Goal: Use online tool/utility: Utilize a website feature to perform a specific function

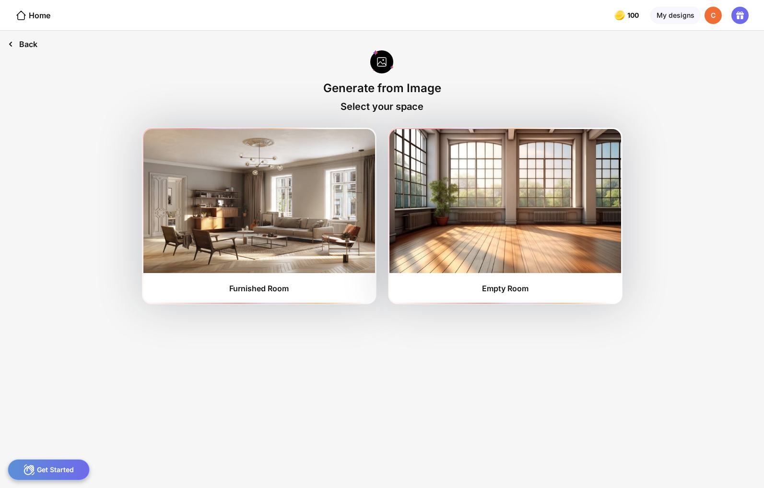
click at [32, 56] on div "Back" at bounding box center [22, 44] width 45 height 27
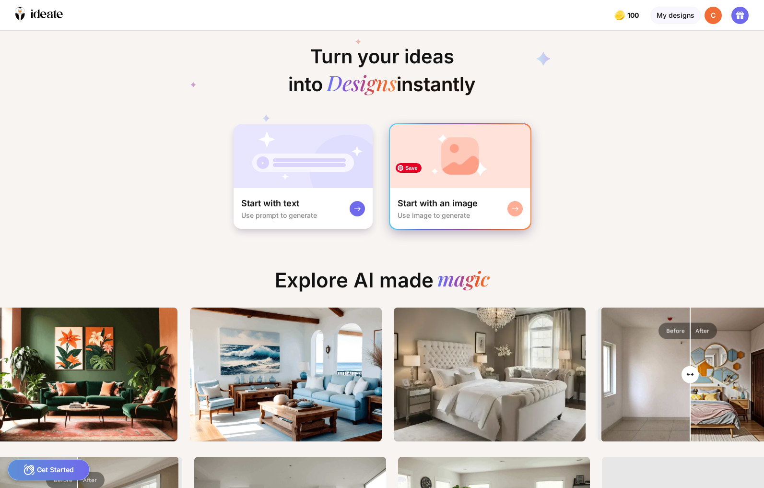
click at [460, 188] on img at bounding box center [460, 156] width 140 height 64
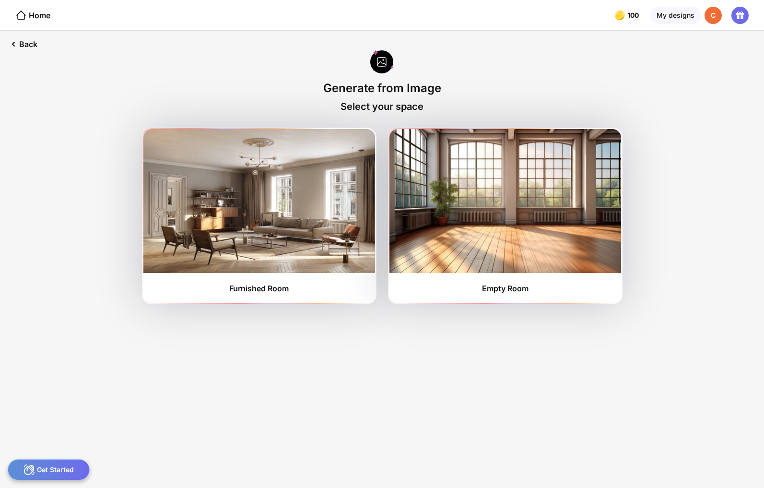
click at [382, 75] on div at bounding box center [381, 62] width 23 height 25
click at [382, 74] on div at bounding box center [381, 62] width 23 height 25
click at [360, 95] on div "Generate from Image" at bounding box center [382, 88] width 118 height 14
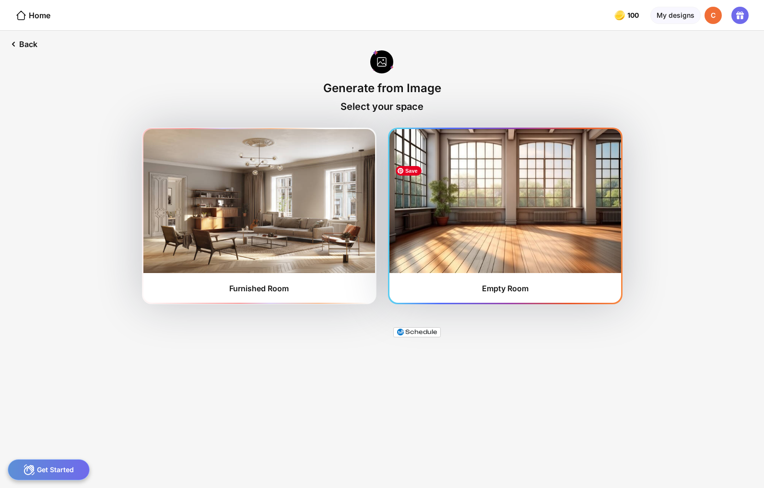
click at [521, 273] on img at bounding box center [505, 201] width 232 height 144
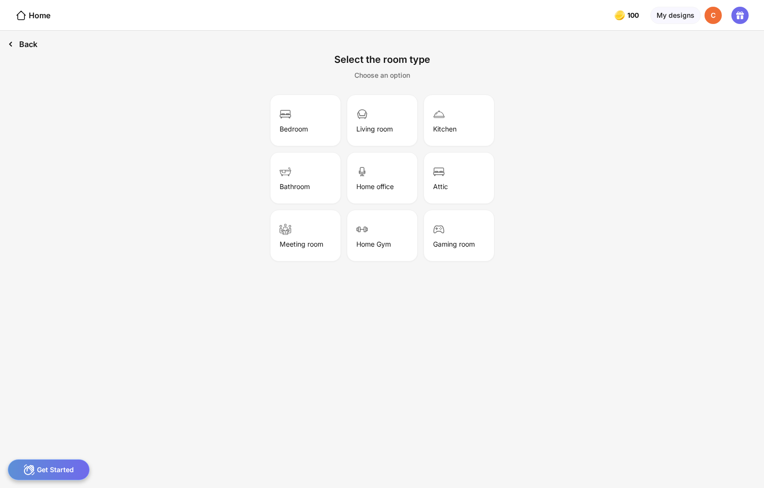
click at [32, 54] on div "Back" at bounding box center [22, 44] width 45 height 27
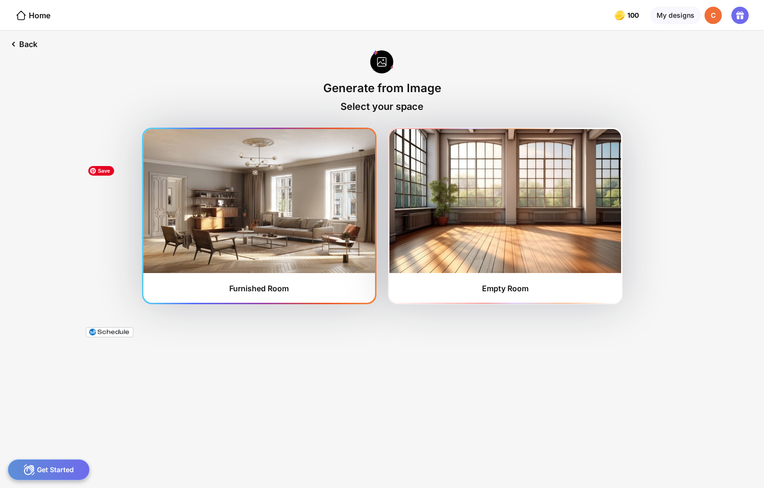
click at [270, 273] on img at bounding box center [259, 201] width 232 height 144
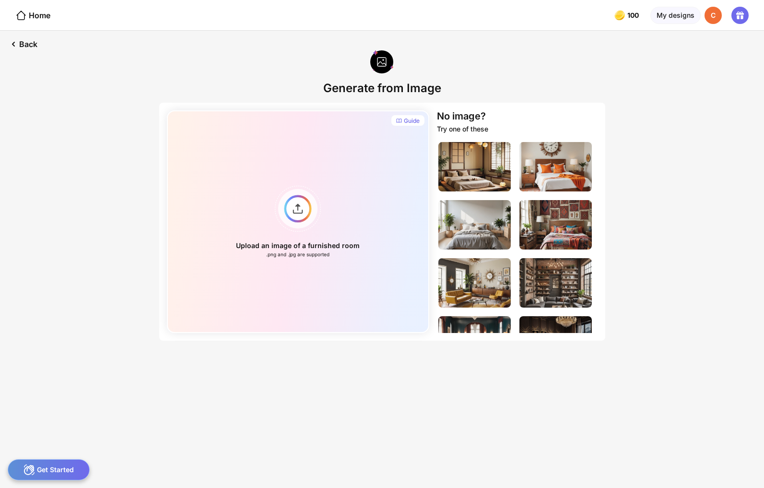
click at [383, 73] on div at bounding box center [381, 62] width 23 height 25
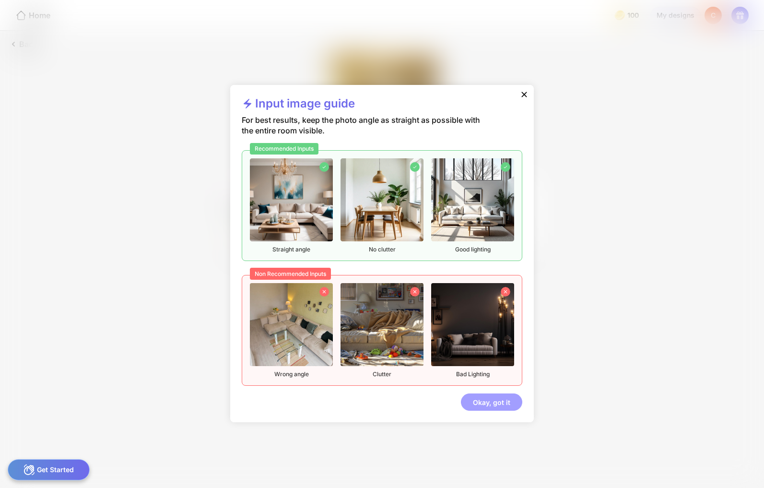
click at [512, 410] on div "Okay, got it" at bounding box center [491, 401] width 61 height 17
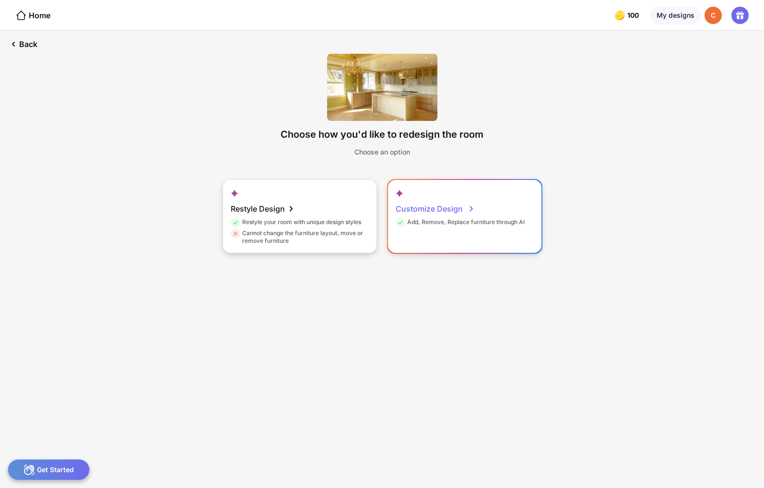
click at [407, 253] on div "Customize Design Add, Remove, Replace furniture through AI" at bounding box center [464, 216] width 153 height 73
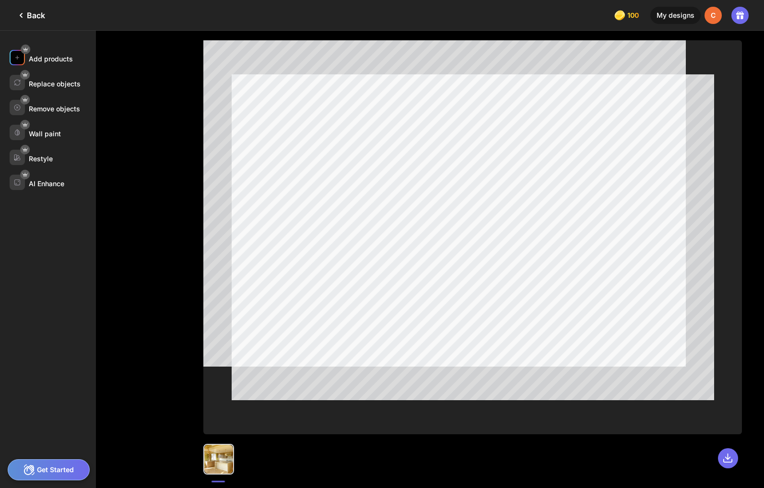
click at [62, 63] on div "Add products" at bounding box center [51, 59] width 44 height 8
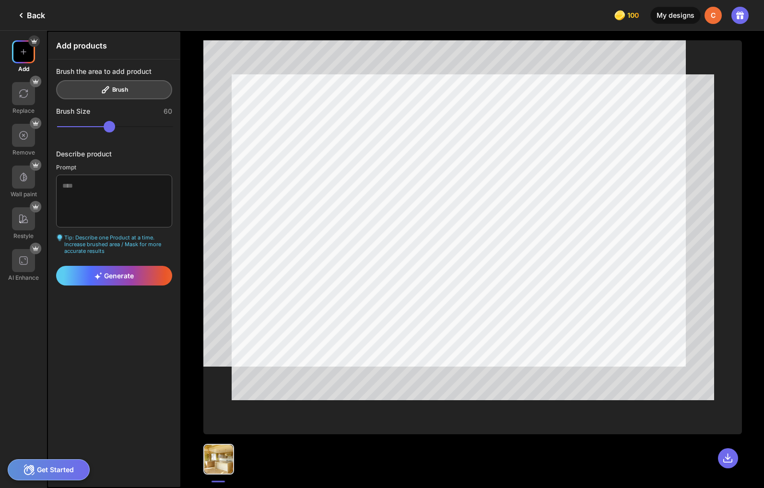
click at [665, 21] on div "My designs" at bounding box center [675, 15] width 50 height 17
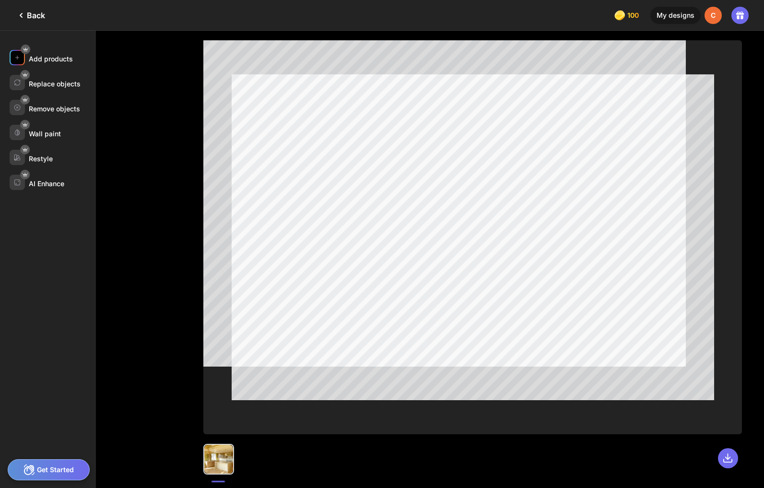
click at [65, 63] on div "Add products" at bounding box center [51, 59] width 44 height 8
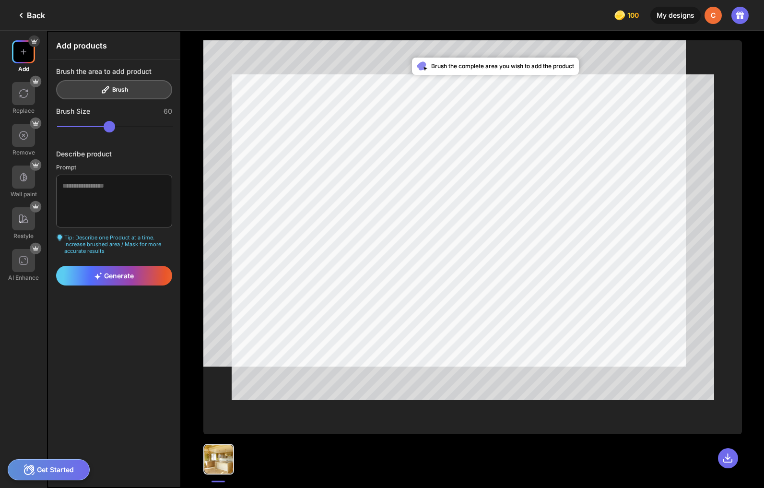
click at [91, 59] on div "Add products" at bounding box center [113, 45] width 131 height 27
